Goal: Navigation & Orientation: Find specific page/section

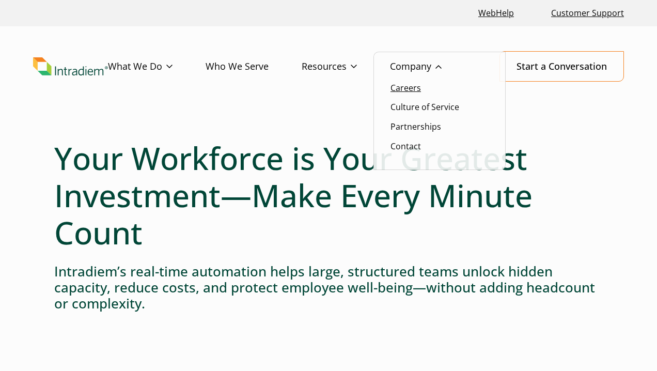
click at [415, 85] on link "Careers" at bounding box center [406, 87] width 30 height 11
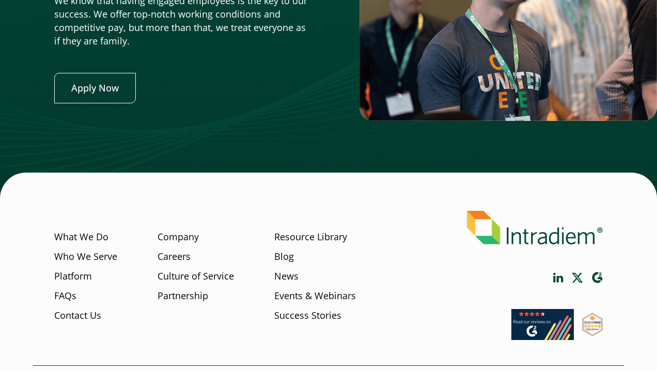
scroll to position [4061, 0]
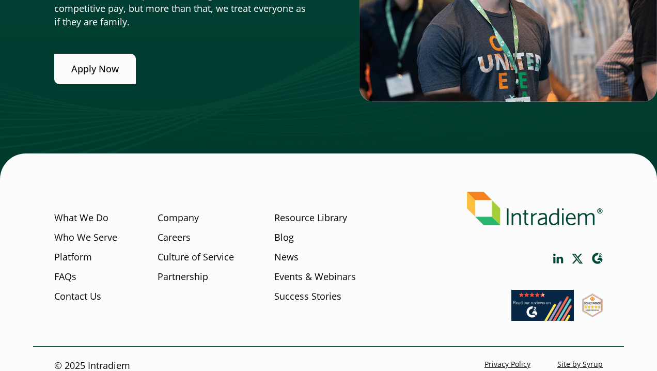
click at [133, 61] on link "Apply Now" at bounding box center [95, 69] width 82 height 30
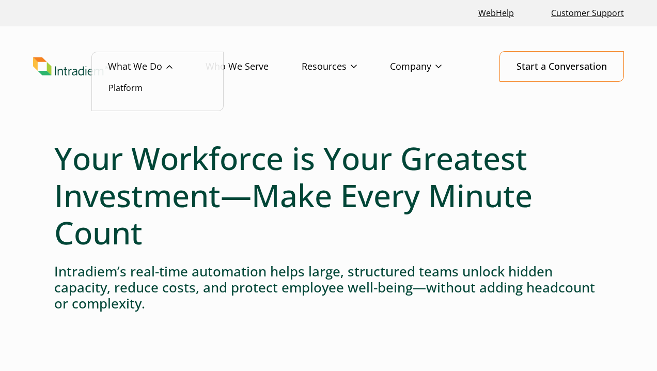
click at [144, 86] on li "Platform" at bounding box center [158, 87] width 98 height 13
click at [135, 89] on link "Platform" at bounding box center [126, 87] width 34 height 11
